Goal: Task Accomplishment & Management: Manage account settings

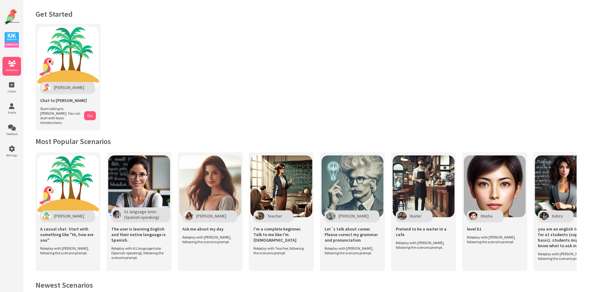
click at [12, 40] on img at bounding box center [12, 39] width 14 height 15
click at [19, 109] on icon at bounding box center [11, 106] width 19 height 6
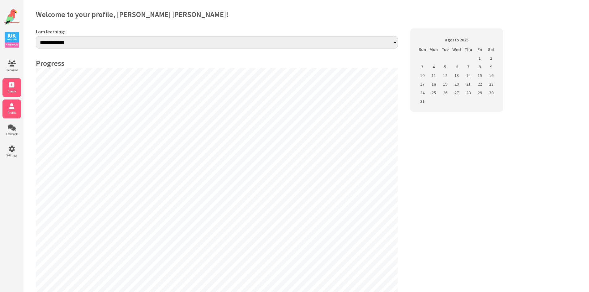
click at [9, 87] on icon at bounding box center [11, 85] width 19 height 6
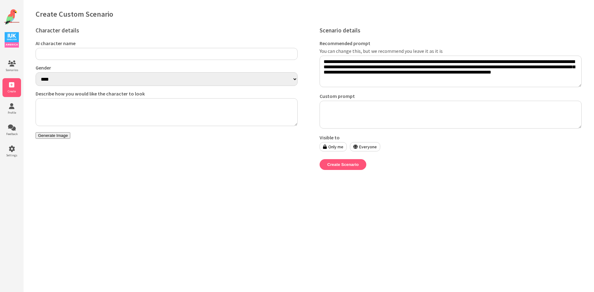
click at [12, 19] on img at bounding box center [11, 16] width 15 height 15
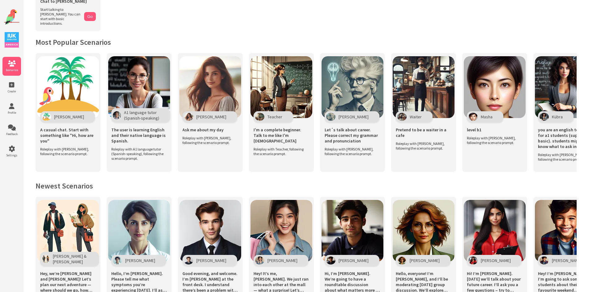
scroll to position [186, 0]
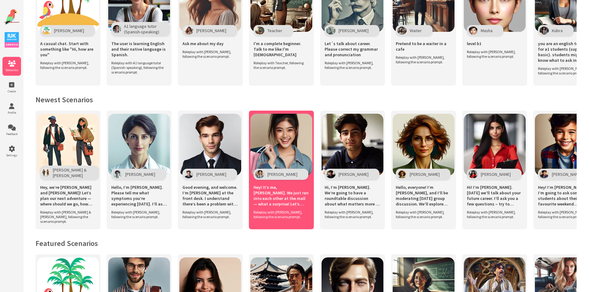
click at [278, 195] on span "Hey! It’s me, Emma. We just ran into each other at the mall — what a surprise! …" at bounding box center [282, 196] width 56 height 22
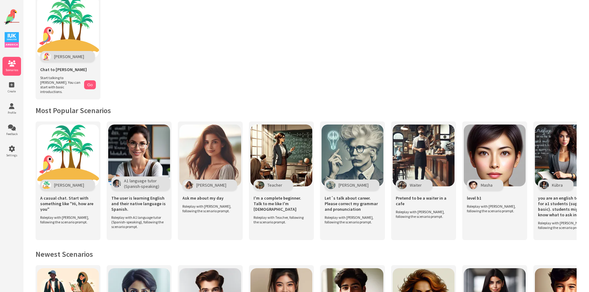
scroll to position [0, 0]
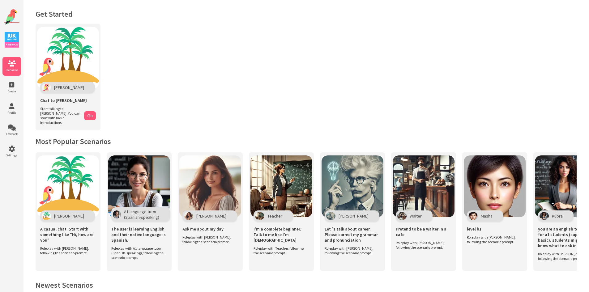
click at [11, 56] on div "Scenarios Create Profile Feedback Settings" at bounding box center [11, 149] width 23 height 298
click at [10, 62] on icon at bounding box center [11, 64] width 19 height 6
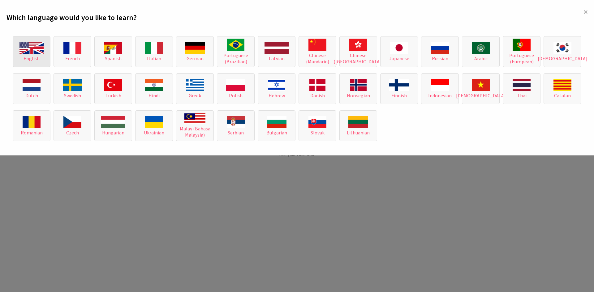
click at [39, 51] on img at bounding box center [31, 48] width 24 height 12
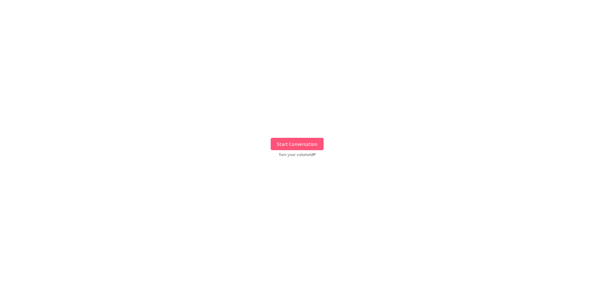
click at [309, 147] on button "Start Conversation" at bounding box center [297, 144] width 53 height 12
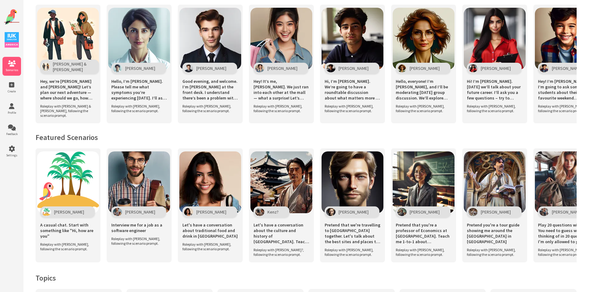
scroll to position [352, 0]
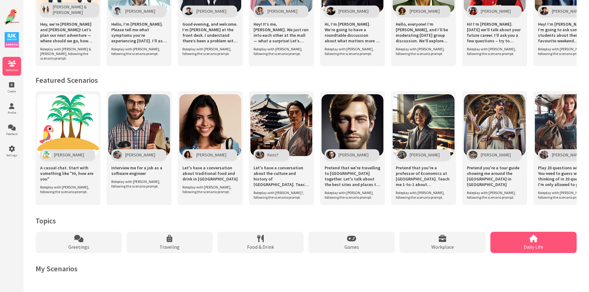
click at [529, 241] on icon at bounding box center [533, 238] width 8 height 7
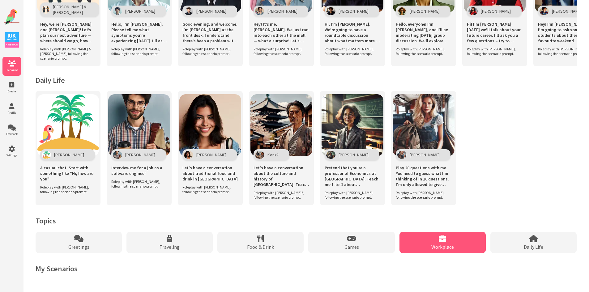
click at [450, 251] on div "Workplace" at bounding box center [442, 242] width 86 height 21
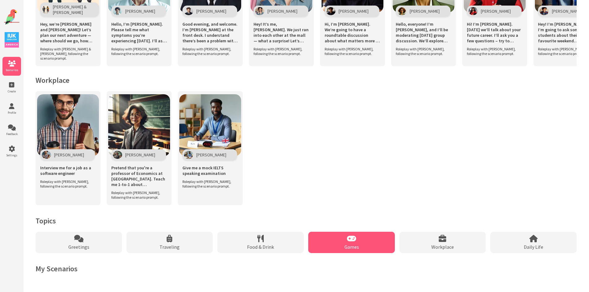
click at [362, 246] on div "Games" at bounding box center [351, 242] width 86 height 21
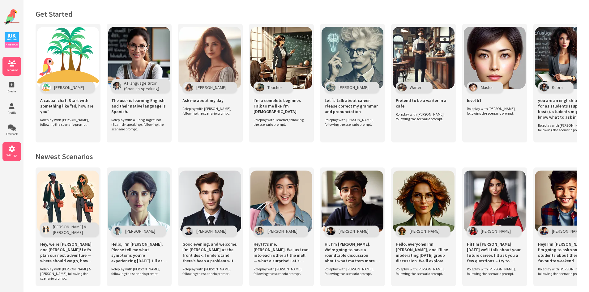
click at [12, 149] on icon at bounding box center [11, 149] width 19 height 6
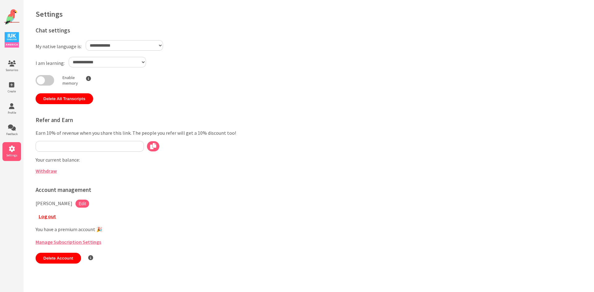
type input "**********"
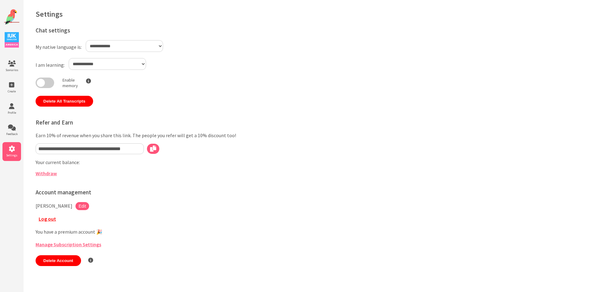
select select "**"
